Goal: Navigation & Orientation: Find specific page/section

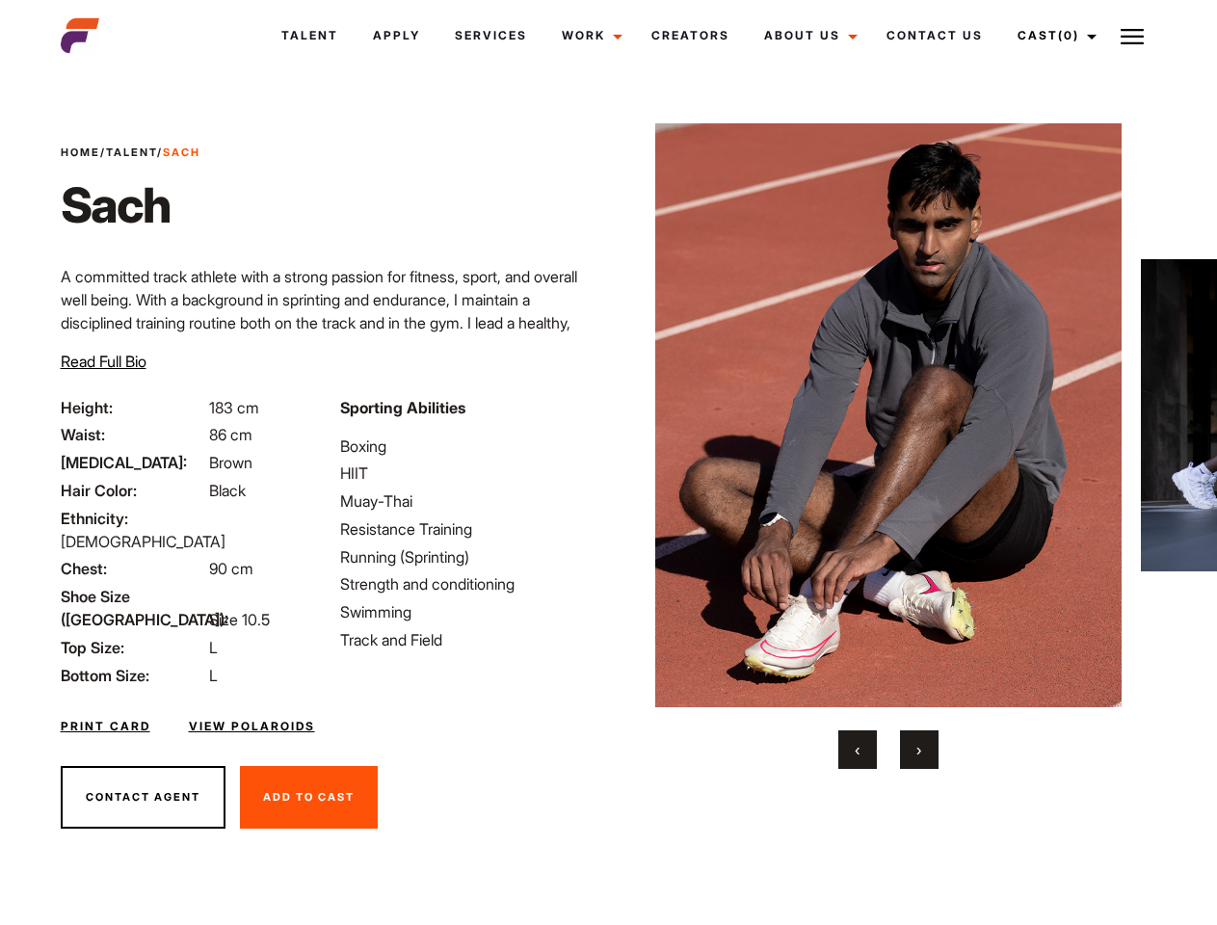
click at [1052, 36] on link "Cast (0)" at bounding box center [1054, 36] width 108 height 52
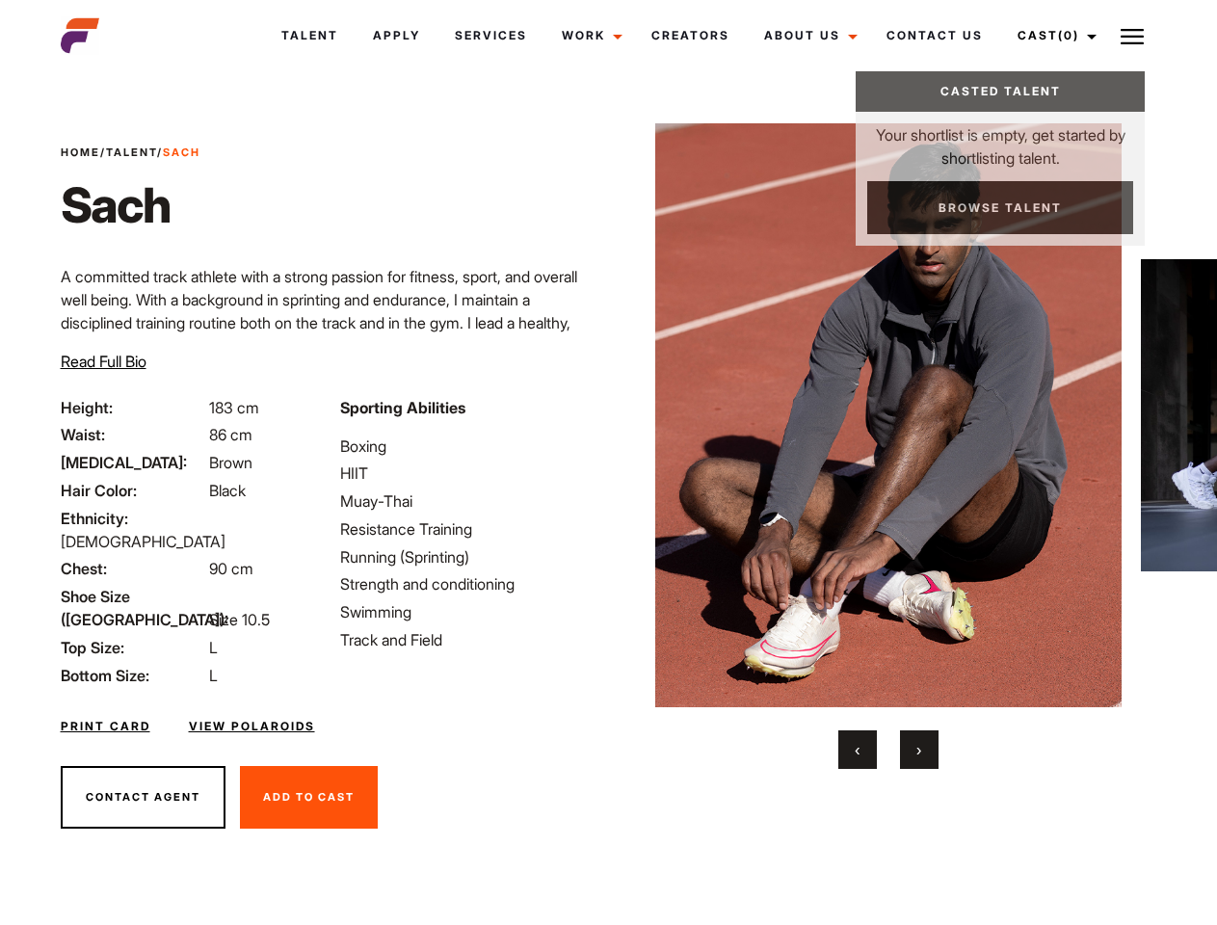
click at [1132, 36] on img at bounding box center [1131, 36] width 23 height 23
click at [887, 446] on img at bounding box center [888, 415] width 467 height 584
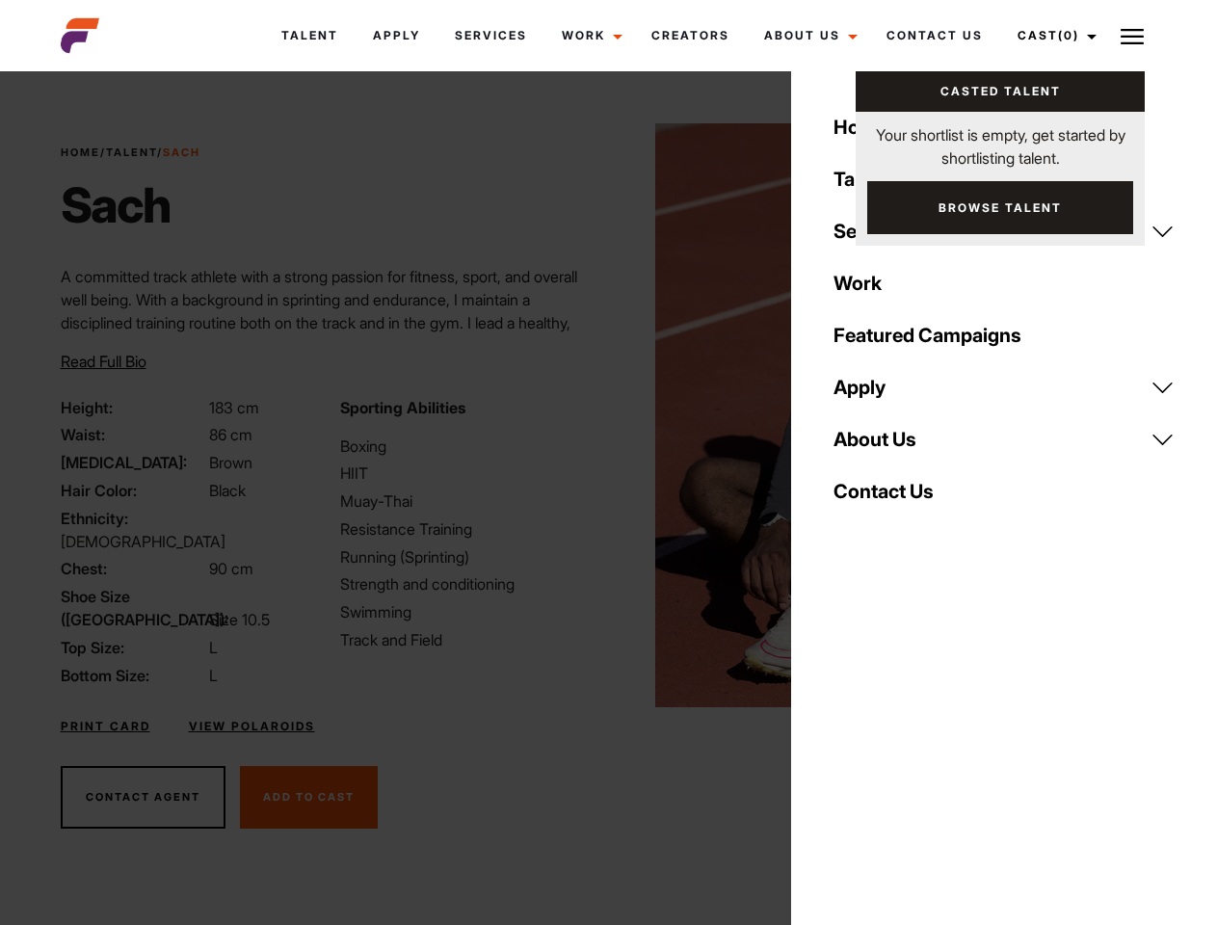
click at [608, 415] on div "Sporting Abilities Boxing HIIT Muay-Thai Resistance Training Running (Sprinting…" at bounding box center [467, 541] width 279 height 291
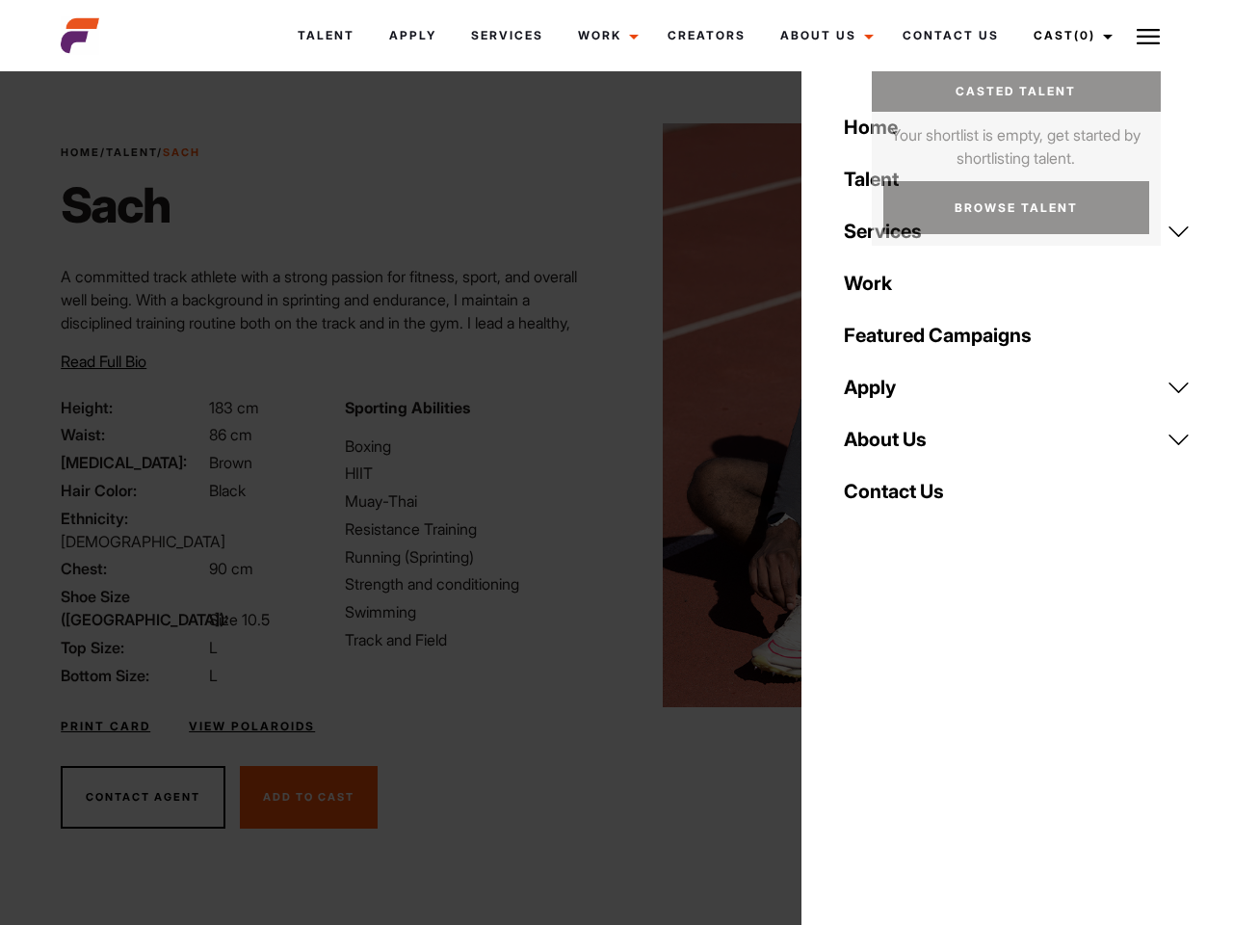
click at [857, 749] on button "‹" at bounding box center [869, 749] width 39 height 39
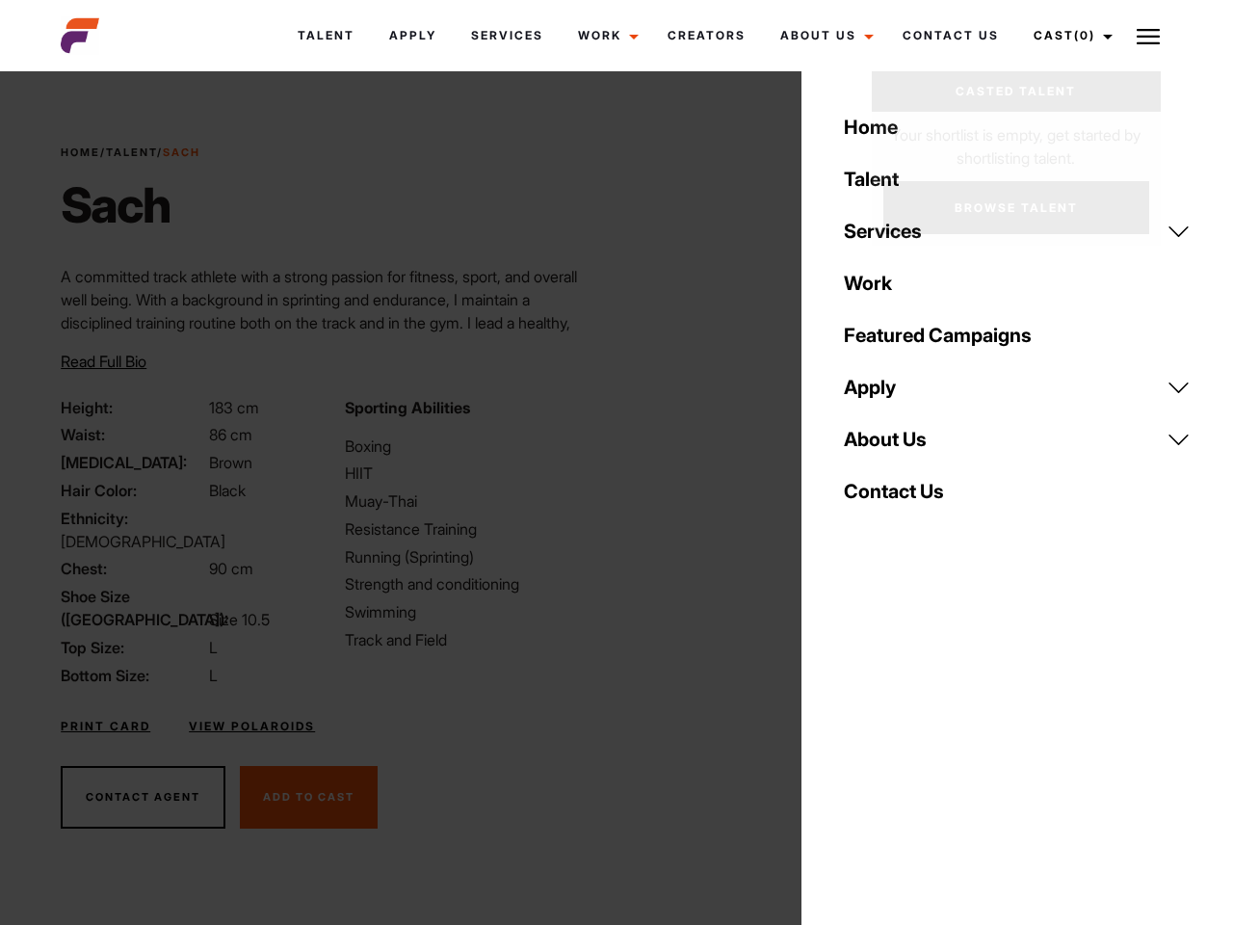
click at [919, 749] on div "Home Talent Services Talent Casting Photography Videography Creative Hair and M…" at bounding box center [1017, 462] width 432 height 925
